Goal: Find specific fact: Find specific fact

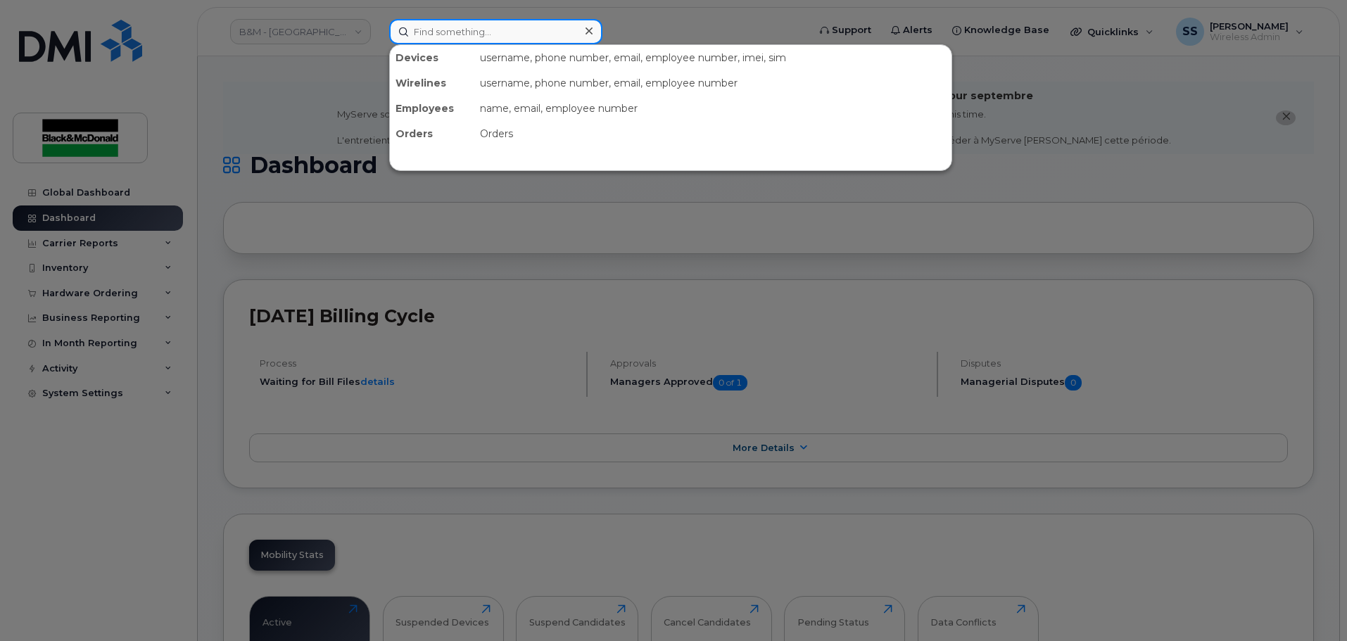
type input "f"
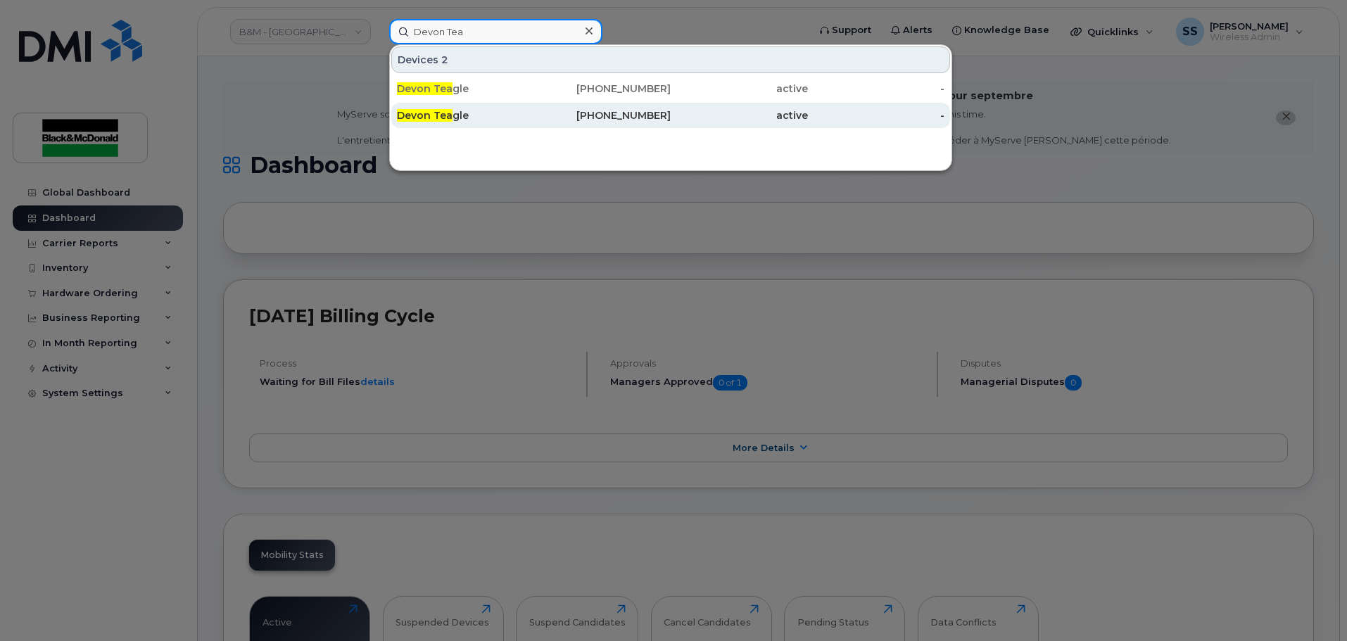
type input "Devon Tea"
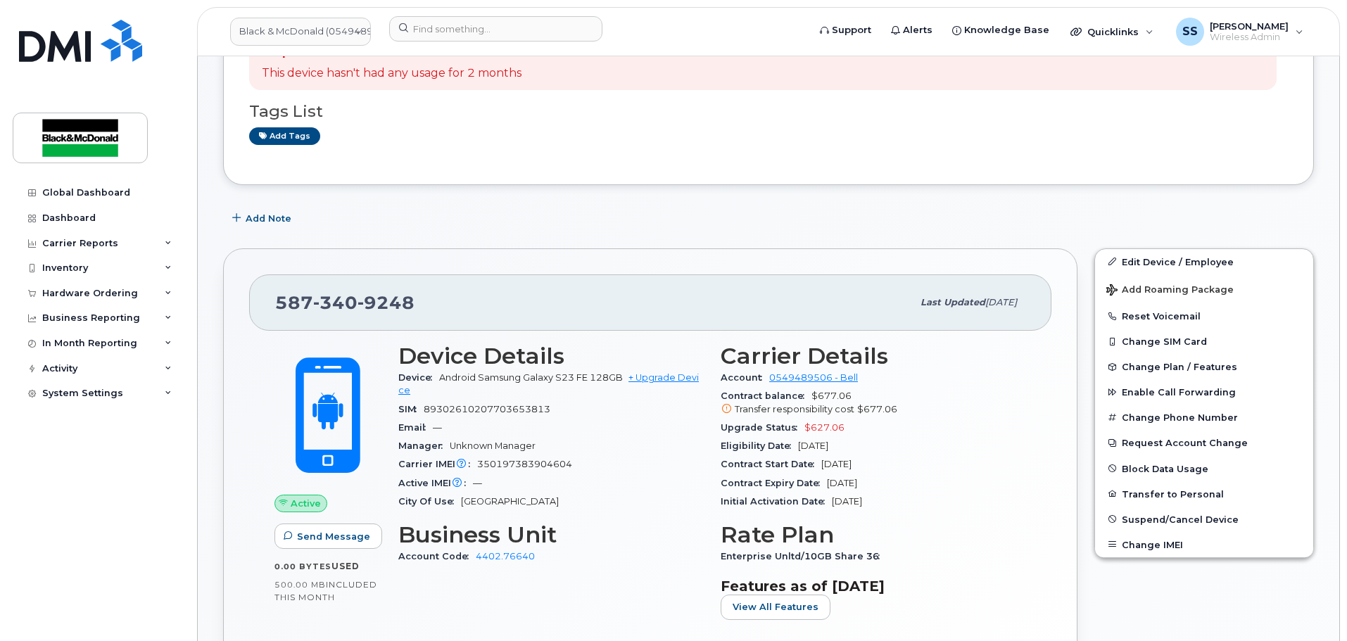
scroll to position [211, 0]
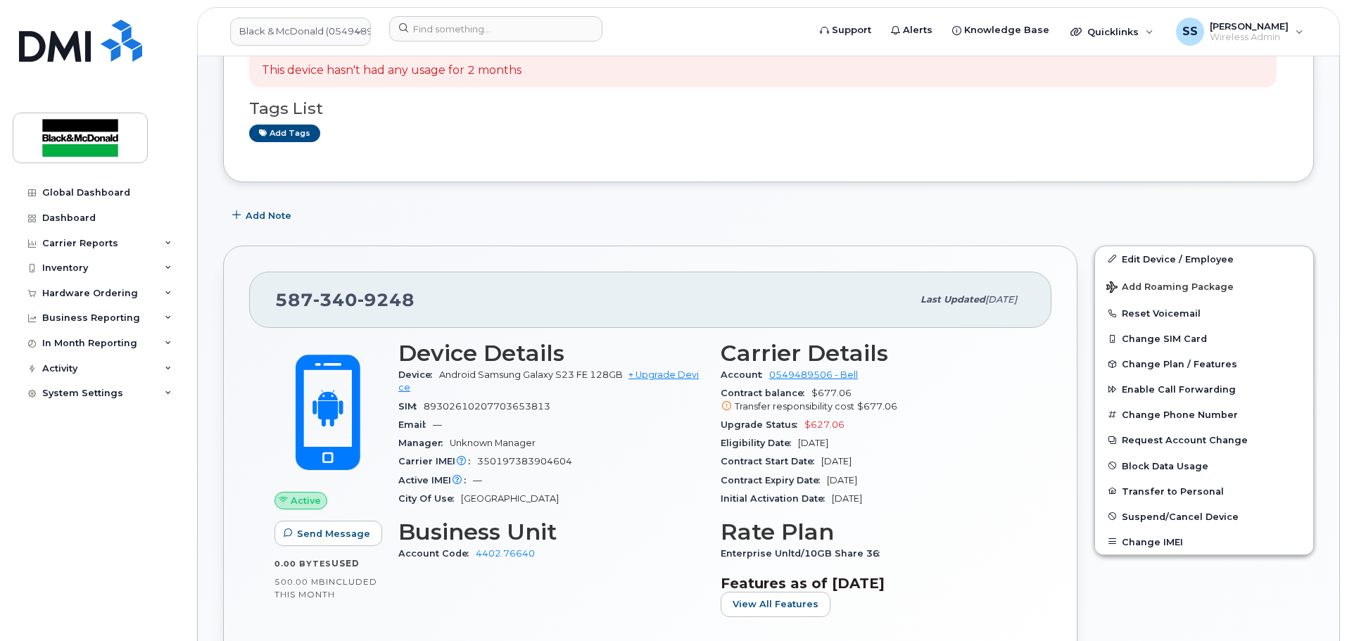
click at [566, 438] on div "Manager Unknown Manager" at bounding box center [550, 443] width 305 height 18
drag, startPoint x: 520, startPoint y: 461, endPoint x: 495, endPoint y: 462, distance: 24.6
click at [495, 462] on section "Device Details Device Android Samsung Galaxy S23 FE 128GB + Upgrade Device SIM …" at bounding box center [550, 424] width 305 height 167
click at [545, 468] on div "Carrier IMEI Carrier IMEI is reported during the last billing cycle or change o…" at bounding box center [550, 461] width 305 height 18
drag, startPoint x: 573, startPoint y: 459, endPoint x: 478, endPoint y: 462, distance: 95.0
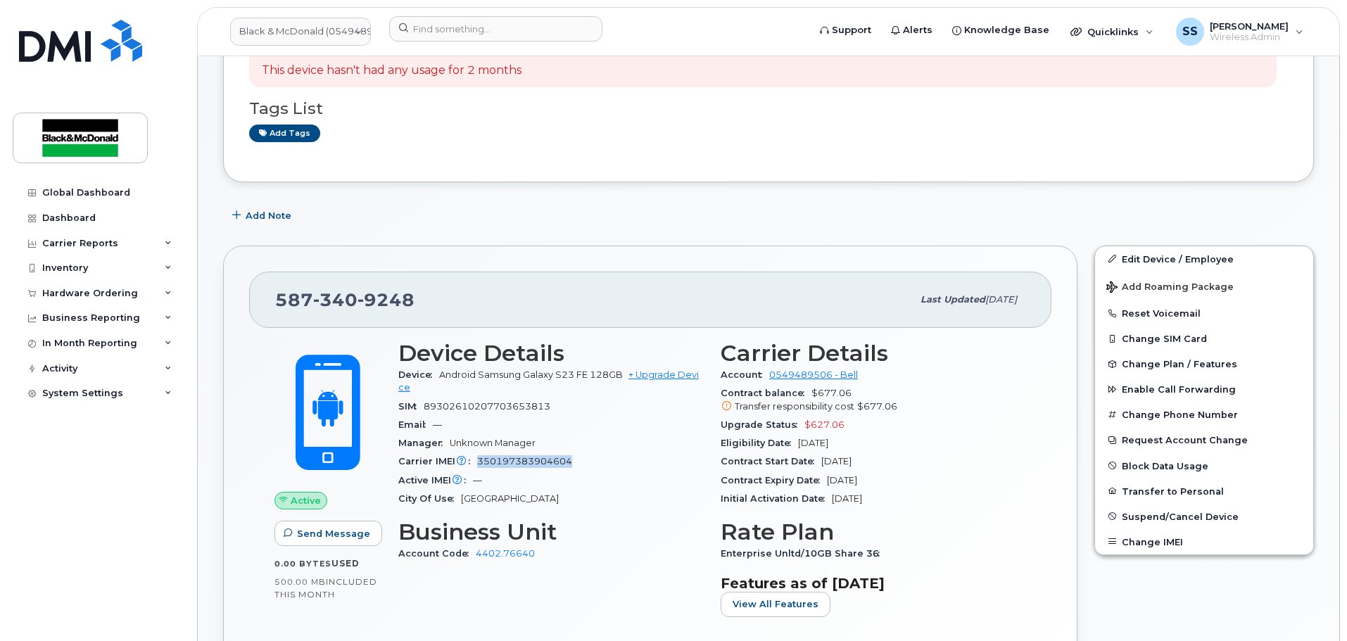
click at [478, 462] on div "Carrier IMEI Carrier IMEI is reported during the last billing cycle or change o…" at bounding box center [550, 461] width 305 height 18
copy span "350197383904604"
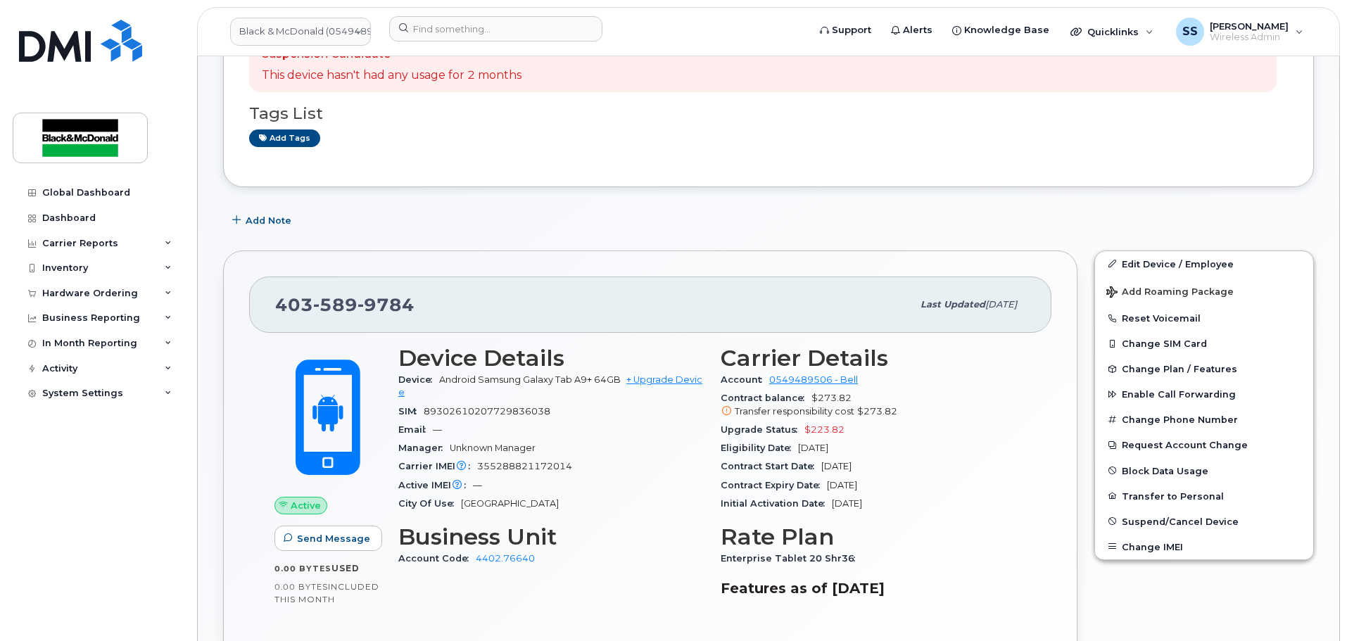
scroll to position [211, 0]
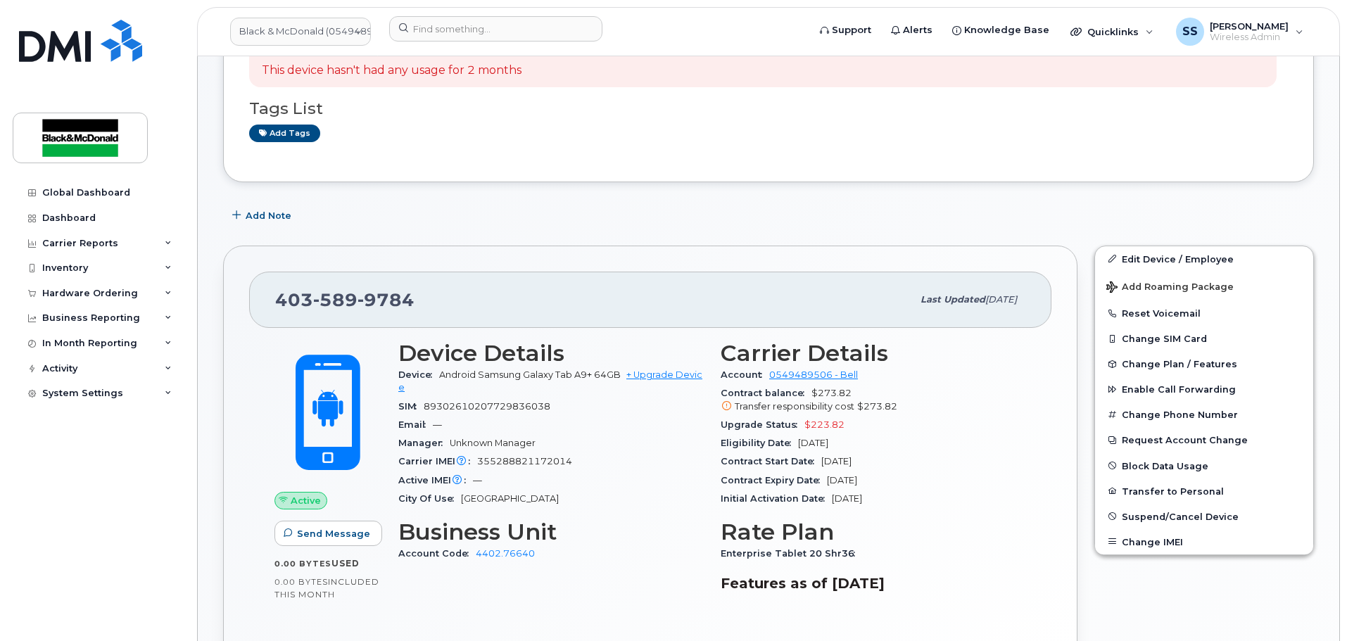
click at [585, 496] on div "City Of Use Calgary" at bounding box center [550, 499] width 305 height 18
drag, startPoint x: 599, startPoint y: 455, endPoint x: 480, endPoint y: 466, distance: 119.4
click at [480, 466] on div "Carrier IMEI Carrier IMEI is reported during the last billing cycle or change o…" at bounding box center [550, 461] width 305 height 18
copy span "355288821172014"
click at [450, 34] on input at bounding box center [495, 28] width 213 height 25
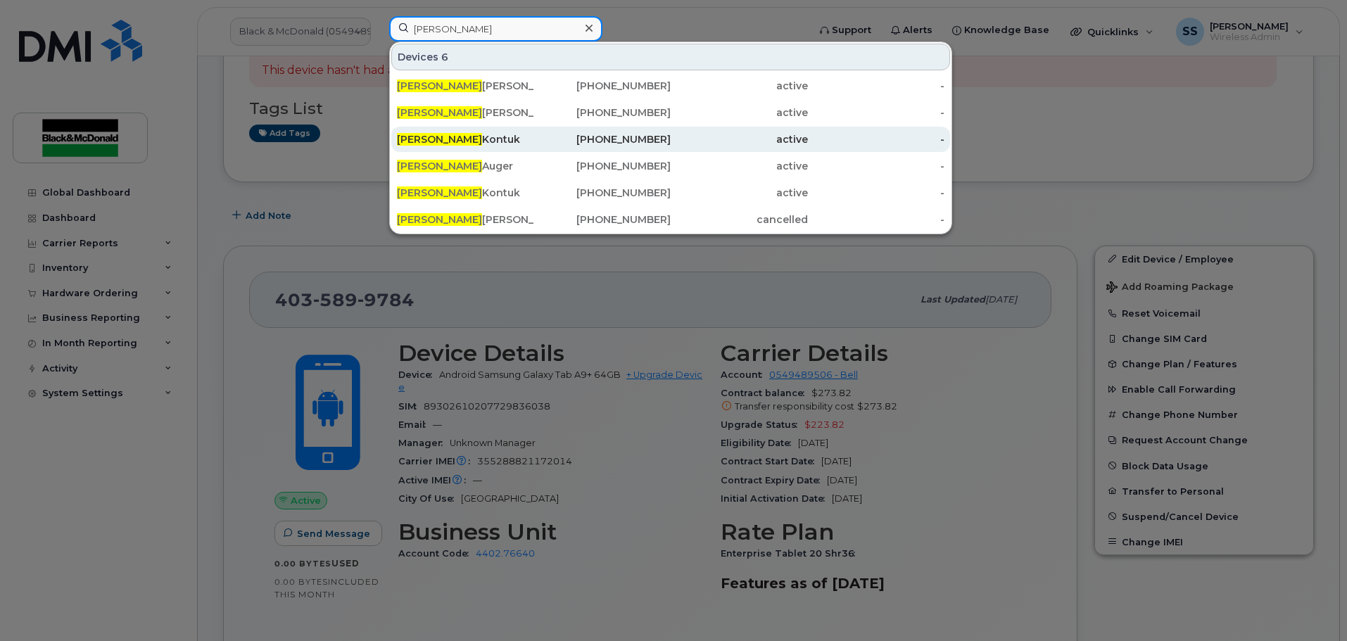
type input "Matthew"
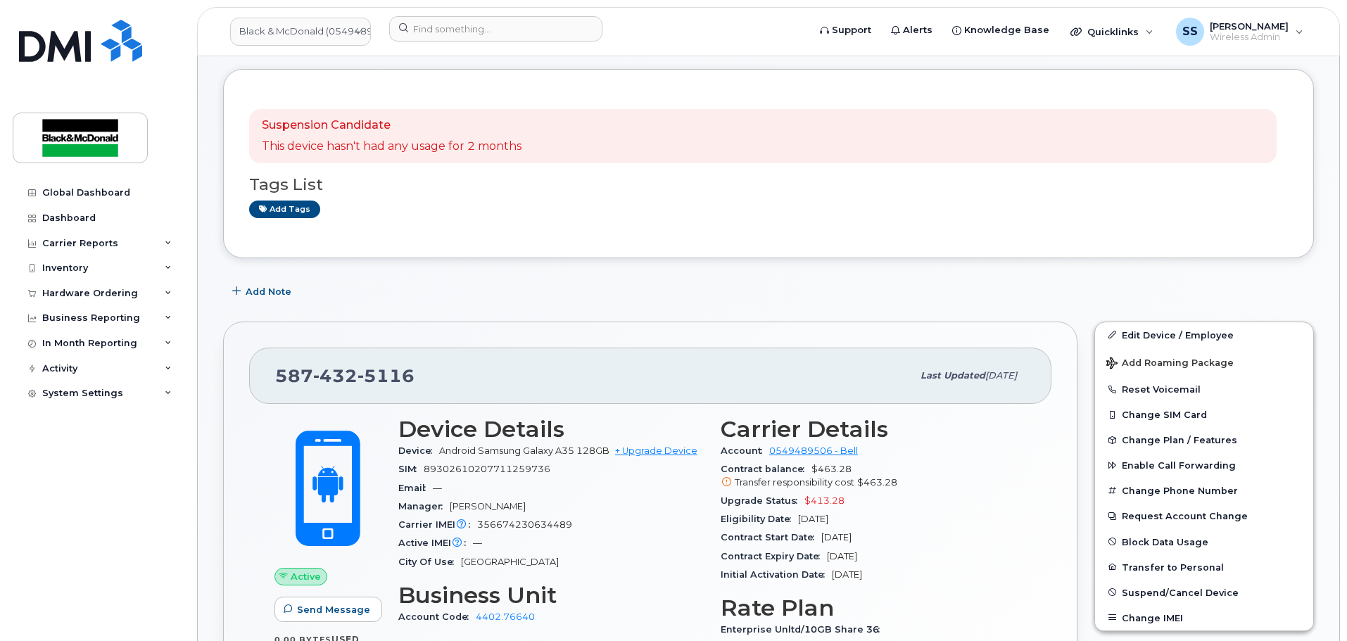
scroll to position [211, 0]
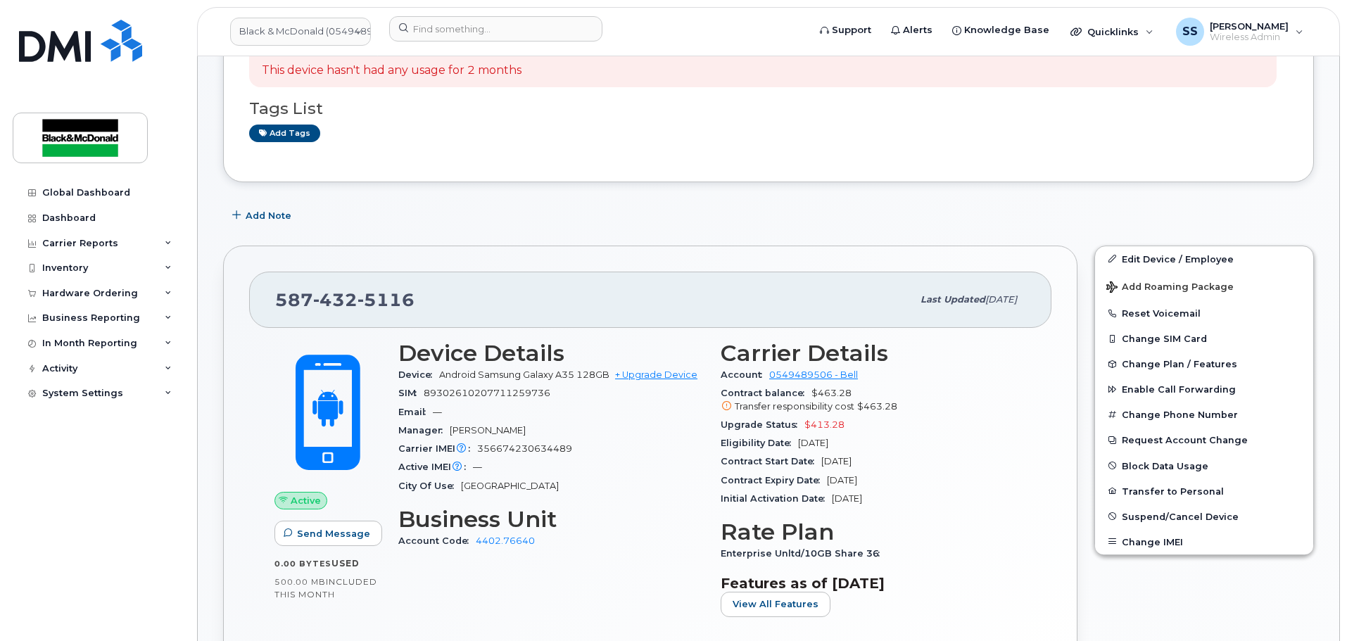
click at [597, 454] on div "Carrier IMEI Carrier IMEI is reported during the last billing cycle or change o…" at bounding box center [550, 449] width 305 height 18
drag, startPoint x: 590, startPoint y: 451, endPoint x: 476, endPoint y: 455, distance: 114.1
click at [476, 455] on div "Carrier IMEI Carrier IMEI is reported during the last billing cycle or change o…" at bounding box center [550, 449] width 305 height 18
copy span "356674230634489"
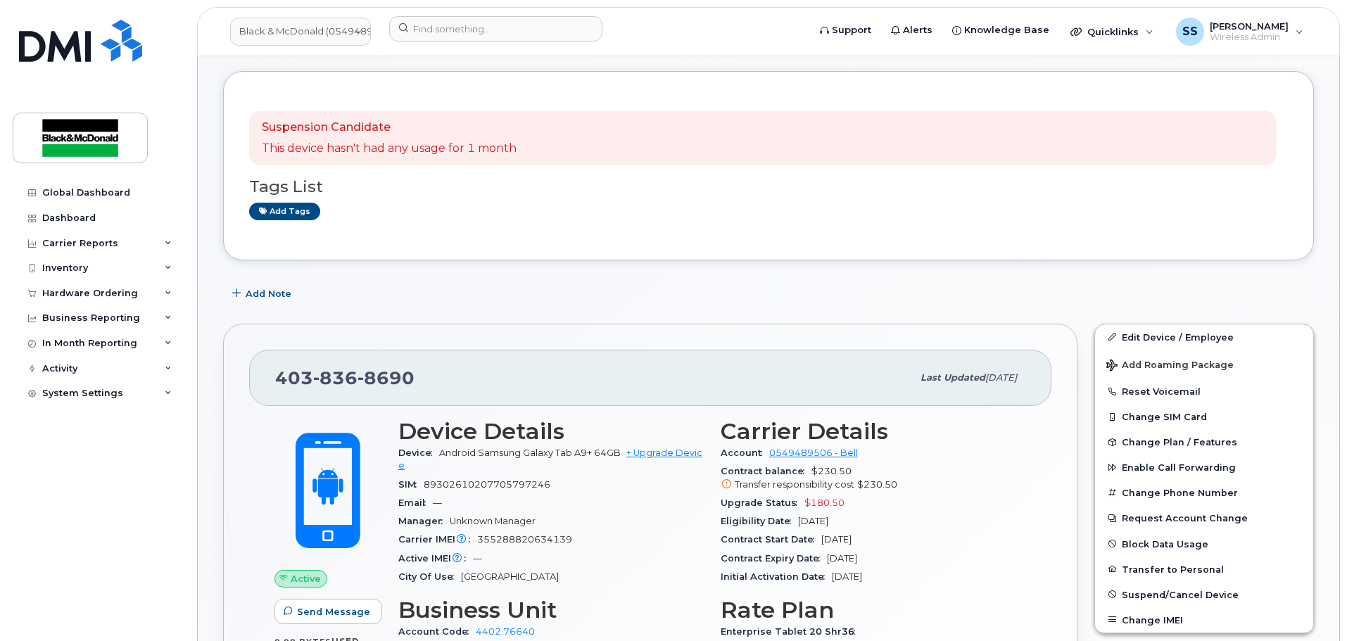
scroll to position [281, 0]
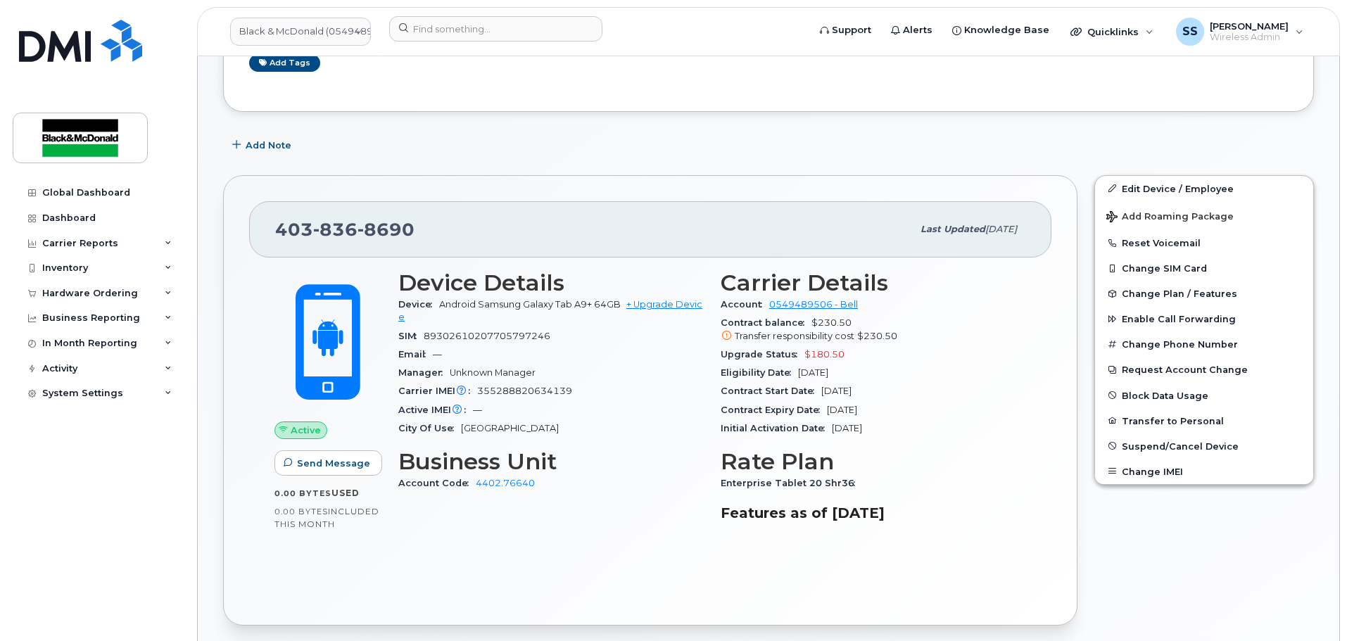
drag, startPoint x: 557, startPoint y: 405, endPoint x: 577, endPoint y: 396, distance: 22.4
click at [557, 405] on div "Active IMEI Active IMEI is refreshed daily with a delay of up to 48 hours follo…" at bounding box center [550, 410] width 305 height 18
drag, startPoint x: 588, startPoint y: 391, endPoint x: 478, endPoint y: 395, distance: 109.8
click at [478, 395] on div "Carrier IMEI Carrier IMEI is reported during the last billing cycle or change o…" at bounding box center [550, 391] width 305 height 18
copy span "355288820634139"
